Goal: Task Accomplishment & Management: Complete application form

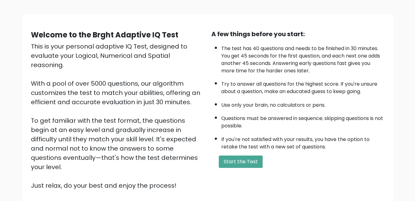
scroll to position [62, 0]
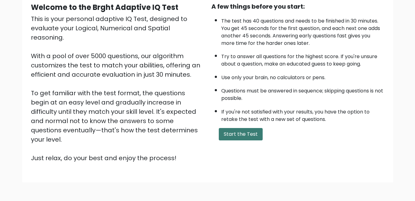
drag, startPoint x: 252, startPoint y: 131, endPoint x: 256, endPoint y: 132, distance: 3.1
click at [256, 132] on button "Start the Test" at bounding box center [241, 134] width 44 height 12
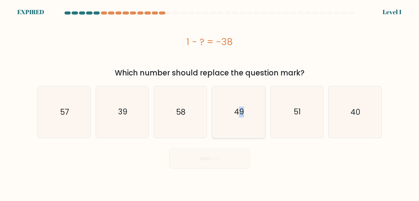
drag, startPoint x: 240, startPoint y: 124, endPoint x: 248, endPoint y: 123, distance: 8.2
click at [248, 123] on icon "49" at bounding box center [238, 111] width 51 height 51
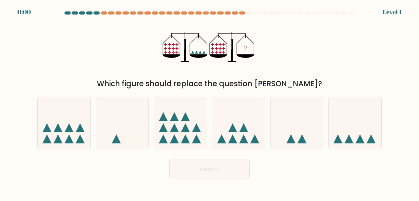
drag, startPoint x: 0, startPoint y: 0, endPoint x: 238, endPoint y: 167, distance: 290.8
click at [238, 167] on button "Next" at bounding box center [209, 169] width 80 height 20
click at [239, 168] on button "Next" at bounding box center [209, 169] width 80 height 20
click at [239, 172] on div "Next" at bounding box center [210, 167] width 352 height 23
click at [243, 167] on div "Next" at bounding box center [210, 167] width 352 height 23
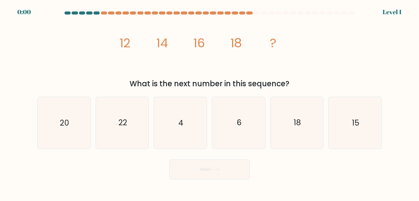
click at [234, 169] on button "Next" at bounding box center [209, 169] width 80 height 20
click at [234, 166] on div "Next" at bounding box center [210, 167] width 352 height 23
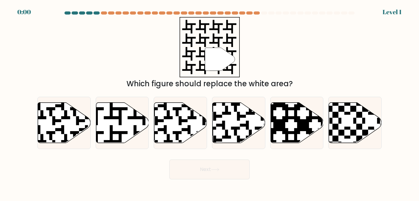
click at [233, 169] on button "Next" at bounding box center [209, 169] width 80 height 20
click at [233, 170] on button "Next" at bounding box center [209, 169] width 80 height 20
drag, startPoint x: 233, startPoint y: 171, endPoint x: 239, endPoint y: 161, distance: 11.6
click at [235, 166] on div "Next" at bounding box center [210, 167] width 352 height 23
click at [238, 163] on div "Next" at bounding box center [210, 167] width 352 height 23
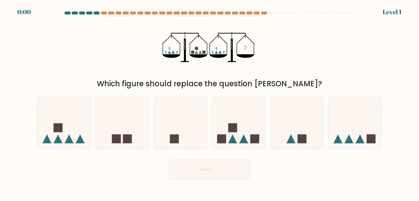
click at [236, 165] on button "Next" at bounding box center [209, 169] width 80 height 20
click at [237, 165] on button "Next" at bounding box center [209, 169] width 80 height 20
click at [238, 165] on button "Next" at bounding box center [209, 169] width 80 height 20
click at [239, 165] on div "Next" at bounding box center [210, 167] width 352 height 23
click at [239, 167] on div "Next" at bounding box center [210, 167] width 352 height 23
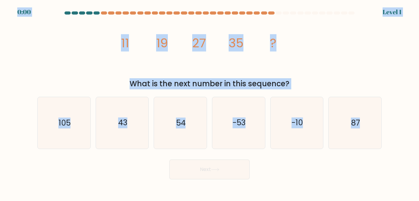
click at [232, 173] on button "Next" at bounding box center [209, 169] width 80 height 20
drag, startPoint x: 227, startPoint y: 174, endPoint x: 230, endPoint y: 168, distance: 6.8
click at [227, 173] on button "Next" at bounding box center [209, 169] width 80 height 20
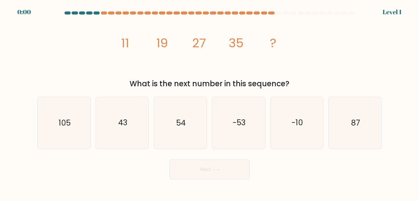
click at [234, 163] on div "Next" at bounding box center [210, 167] width 352 height 23
click at [225, 171] on div "Next" at bounding box center [210, 167] width 352 height 23
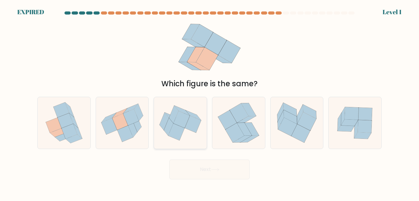
click at [173, 128] on icon at bounding box center [177, 131] width 16 height 17
click at [210, 102] on input "c." at bounding box center [210, 101] width 0 height 2
radio input "true"
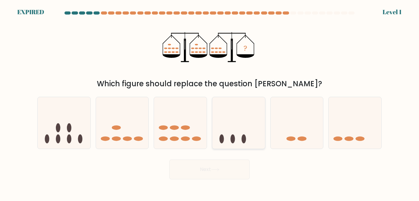
click at [238, 127] on icon at bounding box center [238, 123] width 53 height 44
click at [210, 102] on input "d." at bounding box center [210, 101] width 0 height 2
radio input "true"
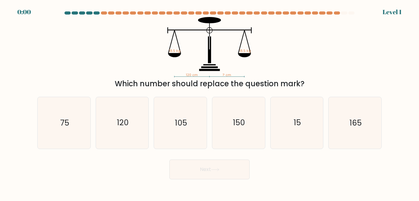
click at [277, 131] on icon "15" at bounding box center [296, 122] width 51 height 51
click at [210, 102] on input "e. 15" at bounding box center [210, 101] width 0 height 2
radio input "true"
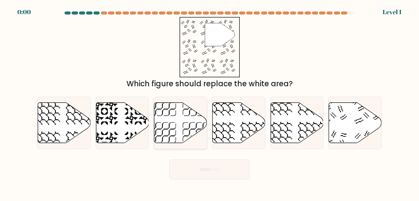
click at [169, 126] on icon at bounding box center [180, 122] width 53 height 40
click at [210, 102] on input "c." at bounding box center [210, 101] width 0 height 2
radio input "true"
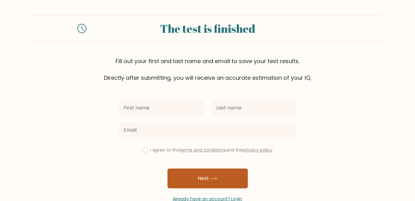
click at [220, 177] on button "Next" at bounding box center [207, 178] width 80 height 20
click at [220, 176] on button "Next" at bounding box center [207, 178] width 80 height 20
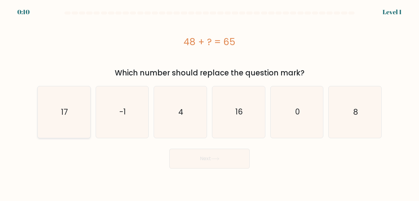
click at [65, 121] on icon "17" at bounding box center [63, 111] width 51 height 51
drag, startPoint x: 182, startPoint y: 160, endPoint x: 184, endPoint y: 163, distance: 3.6
click at [184, 163] on button "Next" at bounding box center [209, 158] width 80 height 20
click at [200, 154] on button "Next" at bounding box center [209, 158] width 80 height 20
click at [203, 156] on button "Next" at bounding box center [209, 158] width 80 height 20
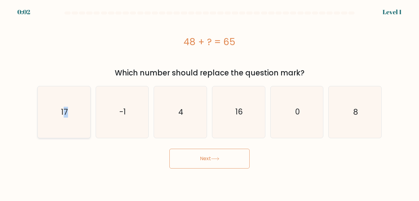
click at [65, 120] on icon "17" at bounding box center [63, 111] width 51 height 51
click at [210, 102] on input "a. 17" at bounding box center [210, 101] width 0 height 2
radio input "true"
click at [68, 121] on icon "17" at bounding box center [64, 111] width 51 height 51
click at [210, 102] on input "a. 17" at bounding box center [210, 101] width 0 height 2
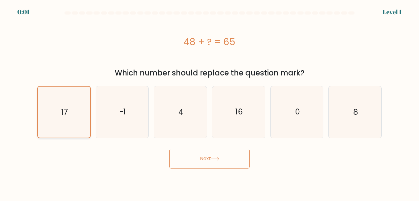
click at [68, 121] on icon "17" at bounding box center [64, 111] width 51 height 51
click at [210, 102] on input "a. 17" at bounding box center [210, 101] width 0 height 2
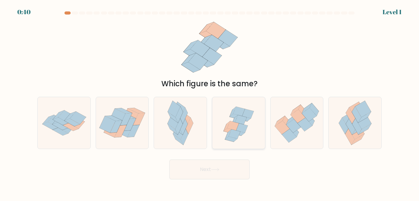
click at [237, 129] on icon at bounding box center [238, 123] width 53 height 51
click at [210, 102] on input "d." at bounding box center [210, 101] width 0 height 2
radio input "true"
click at [218, 171] on button "Next" at bounding box center [209, 169] width 80 height 20
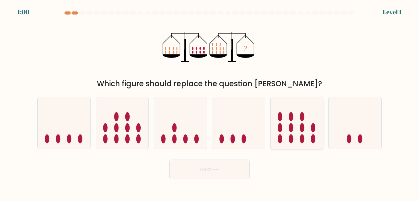
click at [293, 127] on ellipse at bounding box center [291, 127] width 5 height 9
click at [210, 102] on input "e." at bounding box center [210, 101] width 0 height 2
radio input "true"
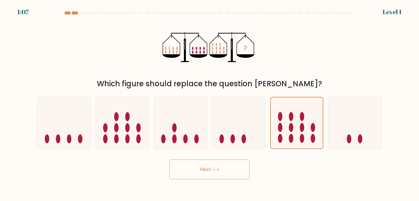
click at [234, 168] on button "Next" at bounding box center [209, 169] width 80 height 20
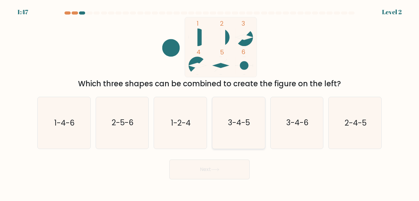
click at [246, 132] on icon "3-4-5" at bounding box center [238, 122] width 51 height 51
click at [210, 102] on input "d. 3-4-5" at bounding box center [210, 101] width 0 height 2
radio input "true"
click at [215, 170] on icon at bounding box center [215, 169] width 8 height 3
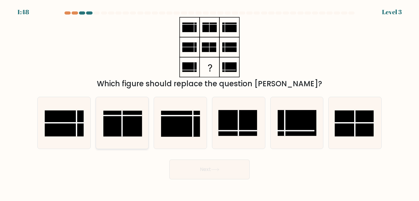
drag, startPoint x: 119, startPoint y: 133, endPoint x: 124, endPoint y: 116, distance: 18.5
click at [124, 116] on rect at bounding box center [122, 124] width 39 height 26
click at [210, 102] on input "b." at bounding box center [210, 101] width 0 height 2
radio input "true"
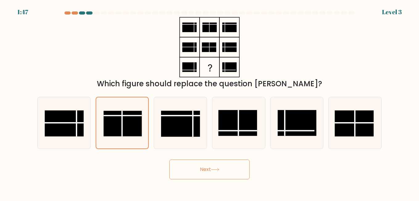
drag, startPoint x: 177, startPoint y: 171, endPoint x: 177, endPoint y: 165, distance: 6.2
click at [177, 165] on button "Next" at bounding box center [209, 169] width 80 height 20
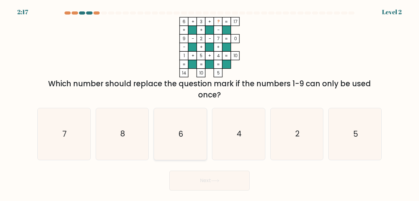
click at [194, 129] on icon "6" at bounding box center [180, 133] width 51 height 51
click at [210, 102] on input "c. 6" at bounding box center [210, 101] width 0 height 2
radio input "true"
click at [207, 177] on button "Next" at bounding box center [209, 180] width 80 height 20
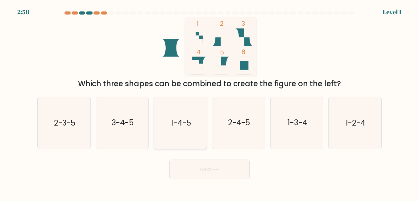
click at [188, 135] on icon "1-4-5" at bounding box center [180, 122] width 51 height 51
click at [210, 102] on input "c. 1-4-5" at bounding box center [210, 101] width 0 height 2
radio input "true"
click at [199, 165] on button "Next" at bounding box center [209, 169] width 80 height 20
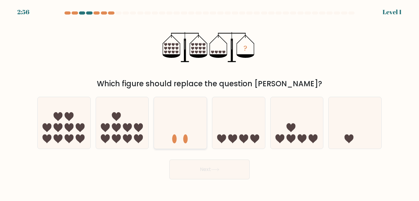
click at [194, 125] on icon at bounding box center [180, 123] width 53 height 44
click at [210, 102] on input "c." at bounding box center [210, 101] width 0 height 2
radio input "true"
click at [207, 167] on button "Next" at bounding box center [209, 169] width 80 height 20
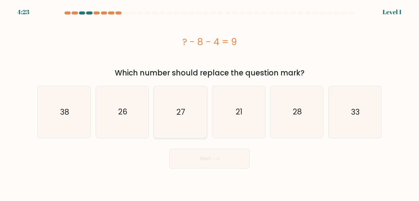
click at [170, 110] on icon "27" at bounding box center [180, 111] width 51 height 51
click at [210, 102] on input "c. 27" at bounding box center [210, 101] width 0 height 2
radio input "true"
click at [196, 155] on button "Next" at bounding box center [209, 158] width 80 height 20
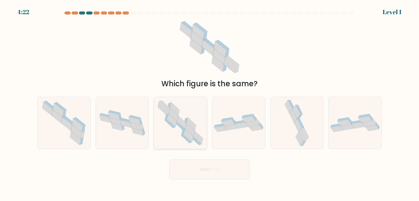
click at [170, 118] on icon at bounding box center [172, 120] width 10 height 13
click at [210, 102] on input "c." at bounding box center [210, 101] width 0 height 2
radio input "true"
click at [201, 166] on button "Next" at bounding box center [209, 169] width 80 height 20
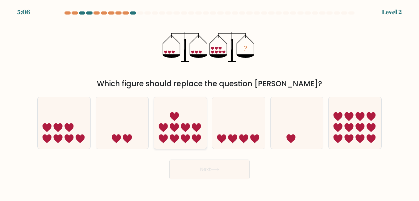
click at [166, 116] on icon at bounding box center [180, 123] width 53 height 44
click at [210, 102] on input "c." at bounding box center [210, 101] width 0 height 2
radio input "true"
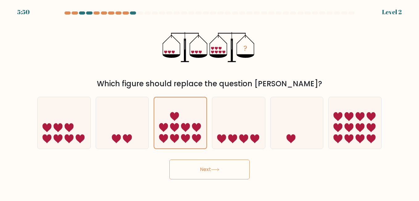
drag, startPoint x: 205, startPoint y: 174, endPoint x: 204, endPoint y: 170, distance: 3.5
click at [205, 173] on button "Next" at bounding box center [209, 169] width 80 height 20
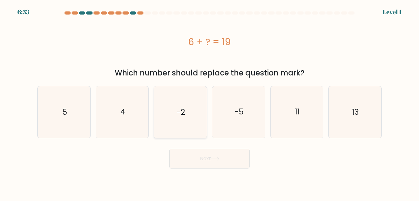
click at [178, 123] on icon "-2" at bounding box center [180, 111] width 51 height 51
click at [210, 102] on input "c. -2" at bounding box center [210, 101] width 0 height 2
radio input "true"
click at [206, 159] on button "Next" at bounding box center [209, 158] width 80 height 20
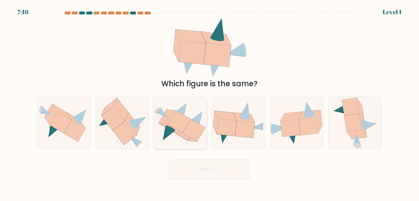
drag, startPoint x: 181, startPoint y: 123, endPoint x: 181, endPoint y: 130, distance: 6.8
click at [178, 123] on icon at bounding box center [179, 122] width 23 height 22
click at [210, 102] on input "c." at bounding box center [210, 101] width 0 height 2
radio input "true"
click at [209, 165] on button "Next" at bounding box center [209, 169] width 80 height 20
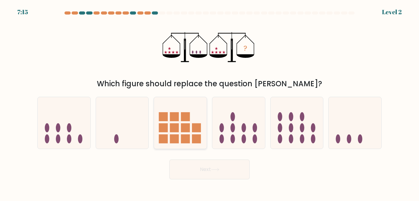
click at [191, 132] on icon at bounding box center [180, 123] width 53 height 44
click at [210, 102] on input "c." at bounding box center [210, 101] width 0 height 2
radio input "true"
click at [210, 161] on button "Next" at bounding box center [209, 169] width 80 height 20
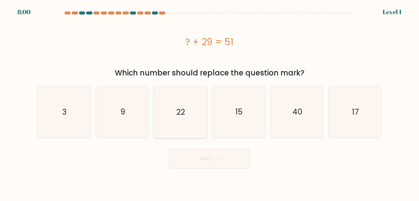
drag, startPoint x: 189, startPoint y: 124, endPoint x: 191, endPoint y: 131, distance: 6.7
click at [190, 130] on icon "22" at bounding box center [180, 111] width 51 height 51
click at [210, 102] on input "c. 22" at bounding box center [210, 101] width 0 height 2
radio input "true"
click at [209, 162] on button "Next" at bounding box center [209, 158] width 80 height 20
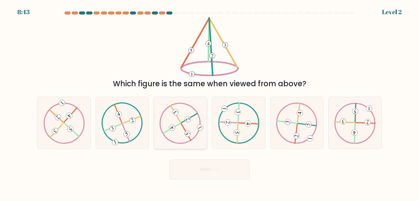
drag, startPoint x: 186, startPoint y: 120, endPoint x: 188, endPoint y: 127, distance: 7.0
click at [186, 122] on icon at bounding box center [180, 122] width 41 height 41
click at [210, 102] on input "c." at bounding box center [210, 101] width 0 height 2
radio input "true"
click at [209, 159] on button "Next" at bounding box center [209, 169] width 80 height 20
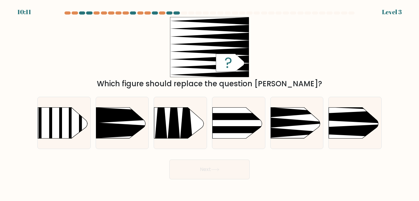
drag, startPoint x: 193, startPoint y: 109, endPoint x: 212, endPoint y: 157, distance: 51.5
click at [194, 112] on icon at bounding box center [180, 122] width 53 height 31
click at [210, 102] on input "c." at bounding box center [210, 101] width 0 height 2
radio input "true"
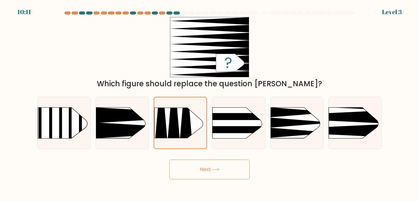
click at [209, 165] on button "Next" at bounding box center [209, 169] width 80 height 20
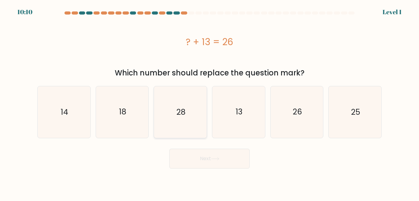
click at [200, 138] on form "a." at bounding box center [209, 89] width 419 height 157
drag, startPoint x: 200, startPoint y: 138, endPoint x: 212, endPoint y: 167, distance: 31.8
click at [212, 167] on button "Next" at bounding box center [209, 158] width 80 height 20
click at [177, 127] on icon "28" at bounding box center [180, 111] width 51 height 51
click at [210, 102] on input "c. 28" at bounding box center [210, 101] width 0 height 2
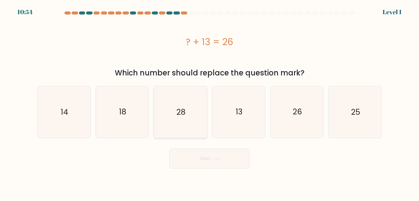
radio input "true"
click at [183, 153] on button "Next" at bounding box center [209, 158] width 80 height 20
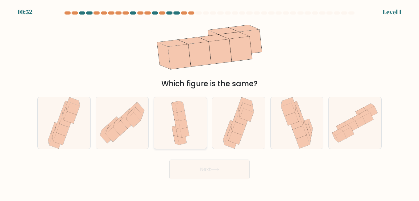
click at [181, 120] on icon at bounding box center [180, 122] width 23 height 51
click at [210, 102] on input "c." at bounding box center [210, 101] width 0 height 2
radio input "true"
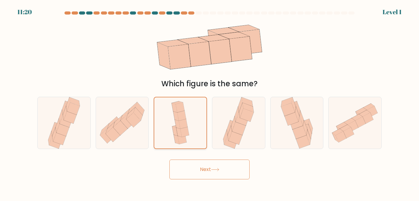
click at [178, 132] on icon at bounding box center [179, 131] width 6 height 9
click at [210, 102] on input "c." at bounding box center [210, 101] width 0 height 2
click at [199, 167] on button "Next" at bounding box center [209, 169] width 80 height 20
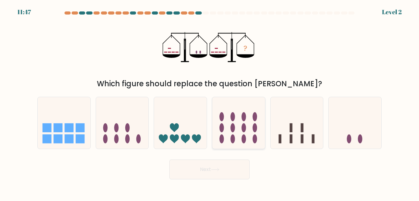
click at [244, 113] on icon at bounding box center [238, 123] width 53 height 44
click at [210, 102] on input "d." at bounding box center [210, 101] width 0 height 2
radio input "true"
click at [230, 166] on button "Next" at bounding box center [209, 169] width 80 height 20
